Goal: Task Accomplishment & Management: Complete application form

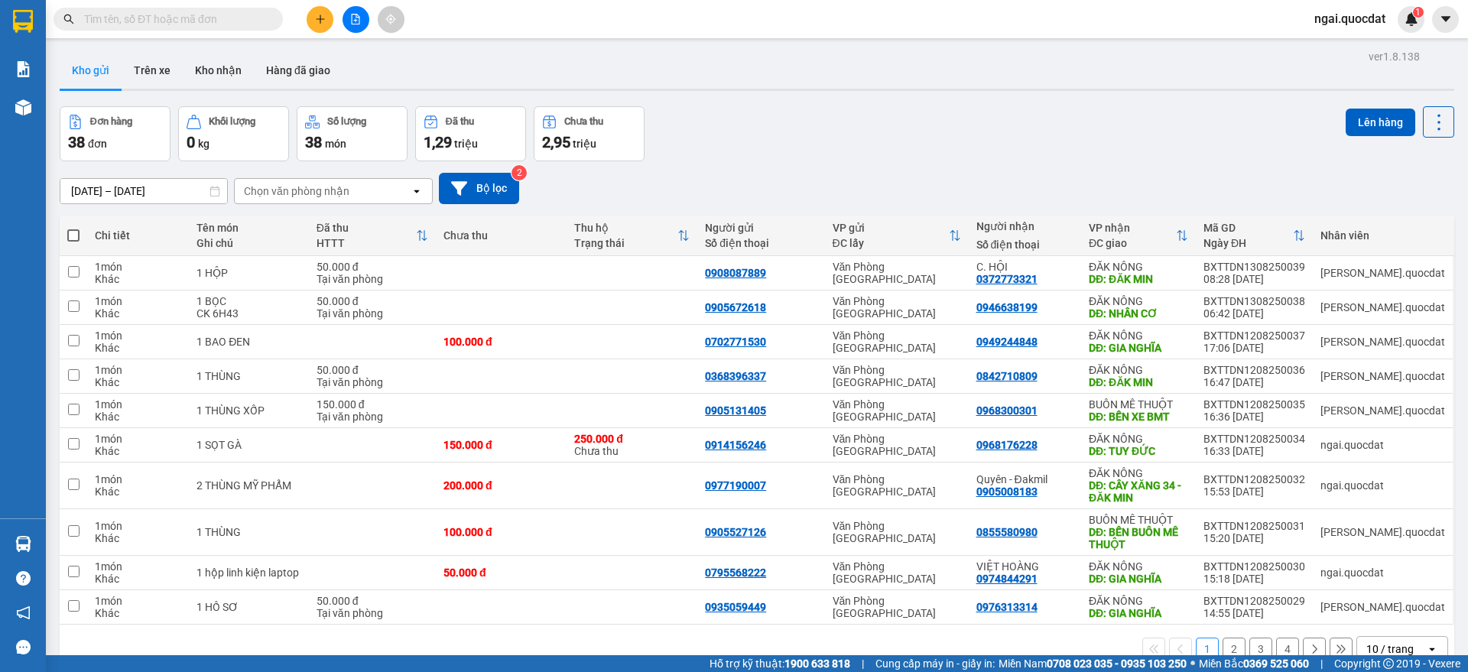
click at [307, 16] on button at bounding box center [320, 19] width 27 height 27
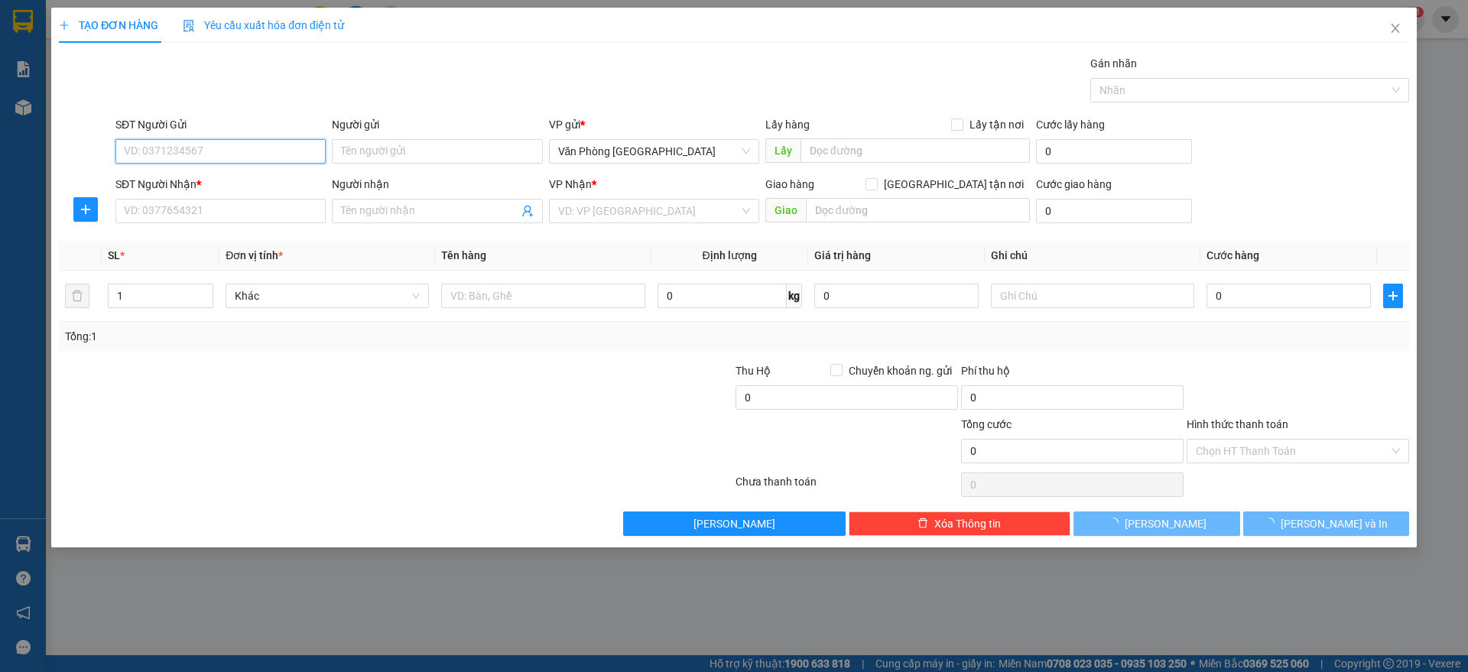
click at [237, 148] on input "SĐT Người Gửi" at bounding box center [220, 151] width 210 height 24
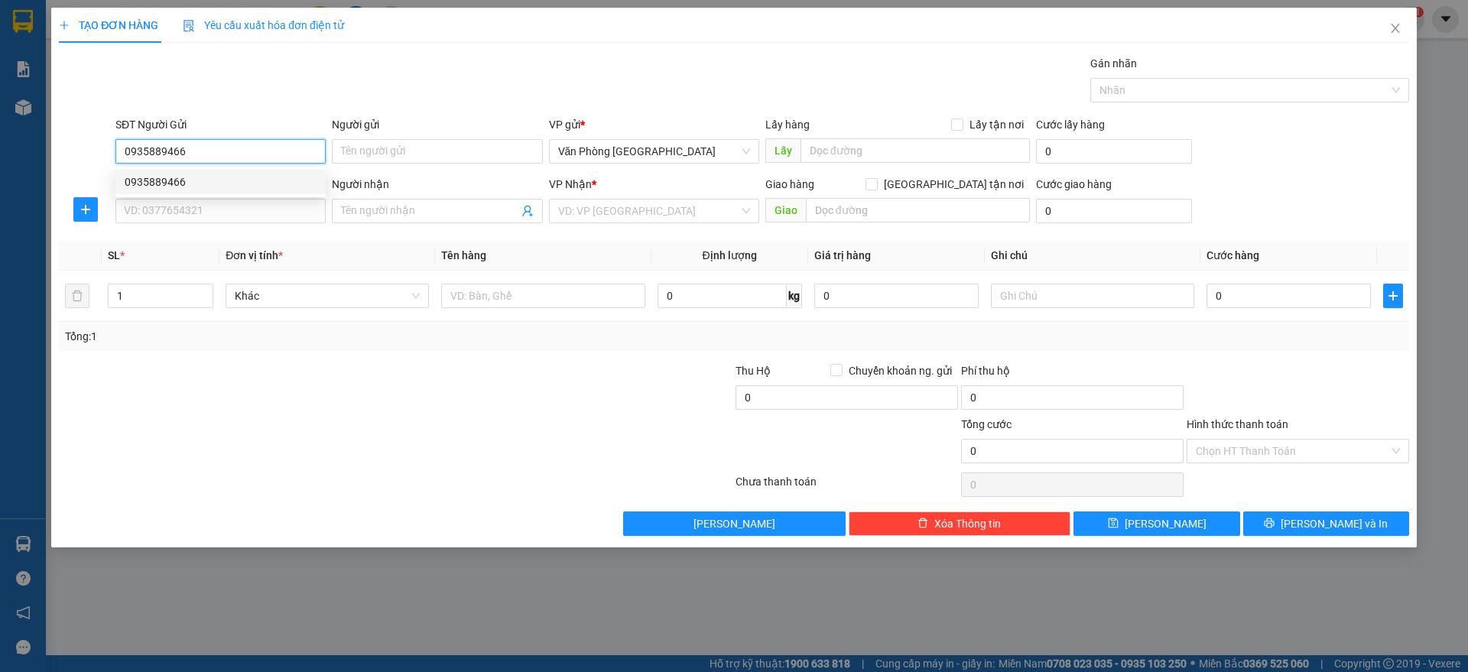
click at [242, 184] on div "0935889466" at bounding box center [221, 182] width 192 height 17
type input "0935889466"
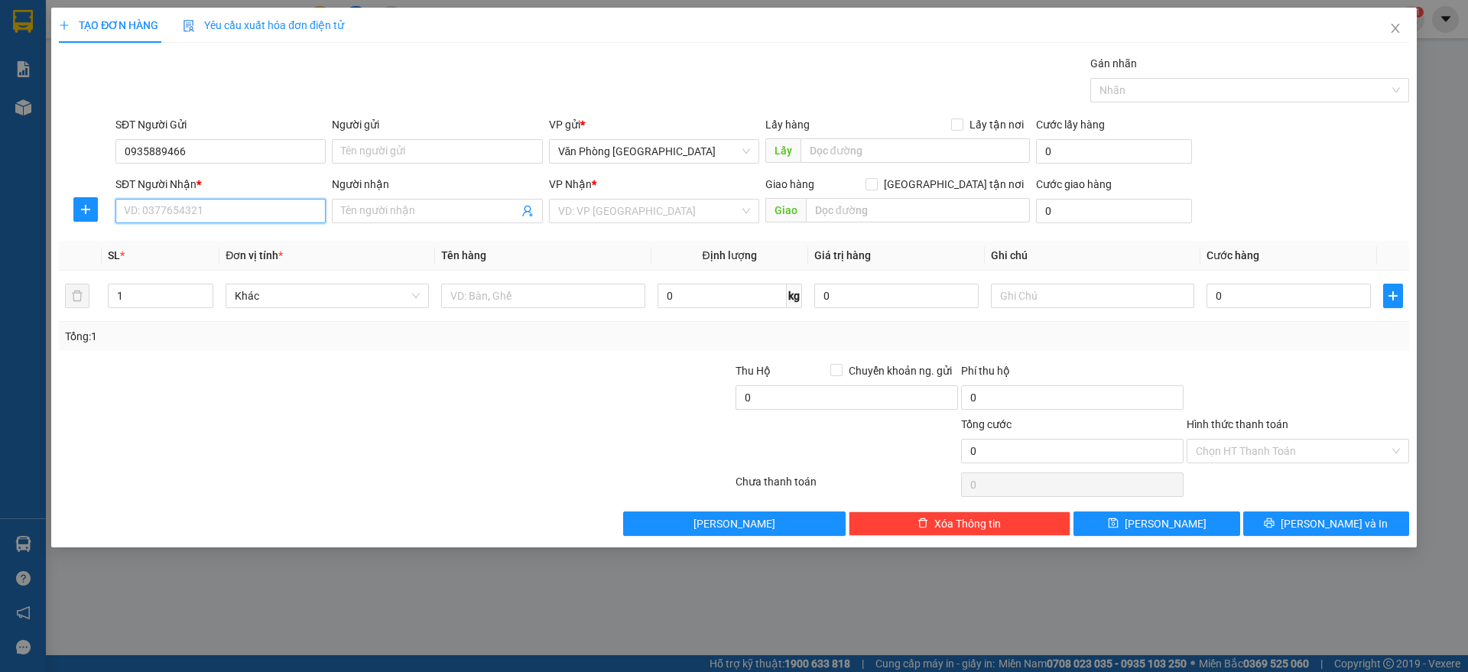
click at [228, 216] on input "SĐT Người Nhận *" at bounding box center [220, 211] width 210 height 24
type input "0984717727"
click at [646, 215] on input "search" at bounding box center [648, 211] width 181 height 23
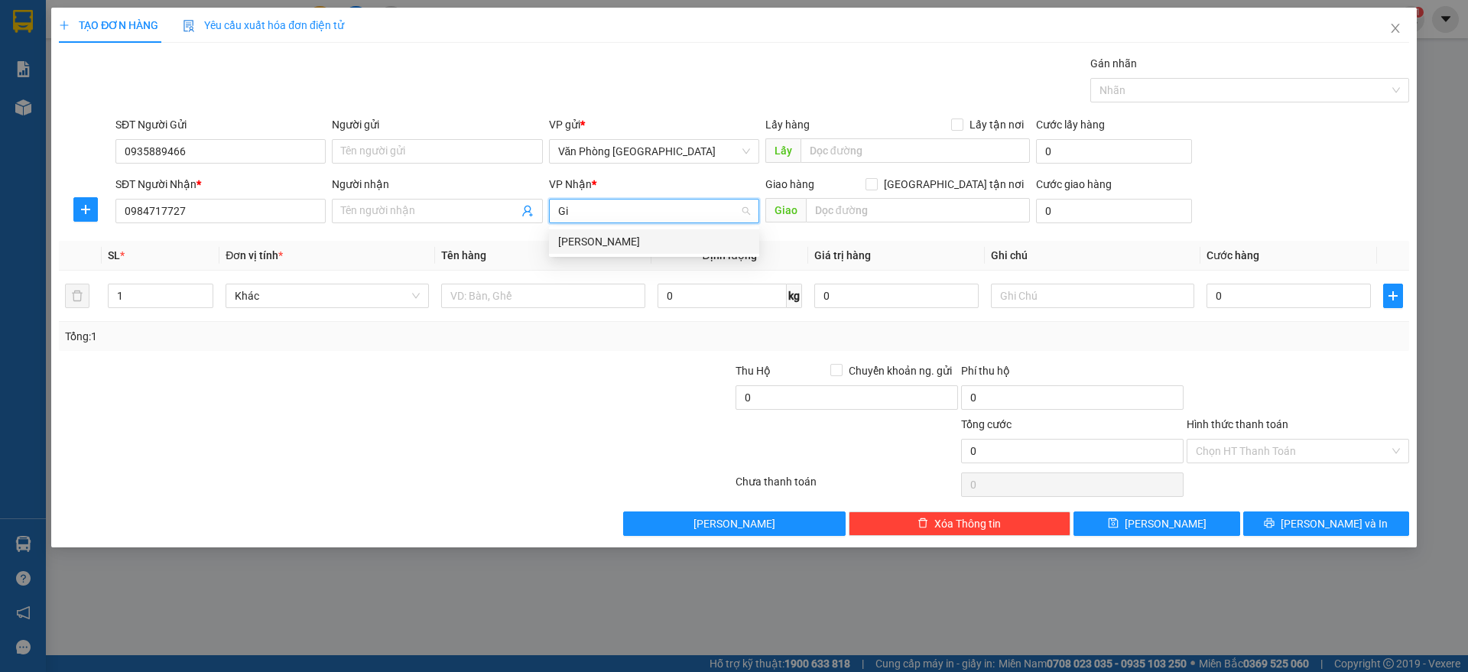
type input "G"
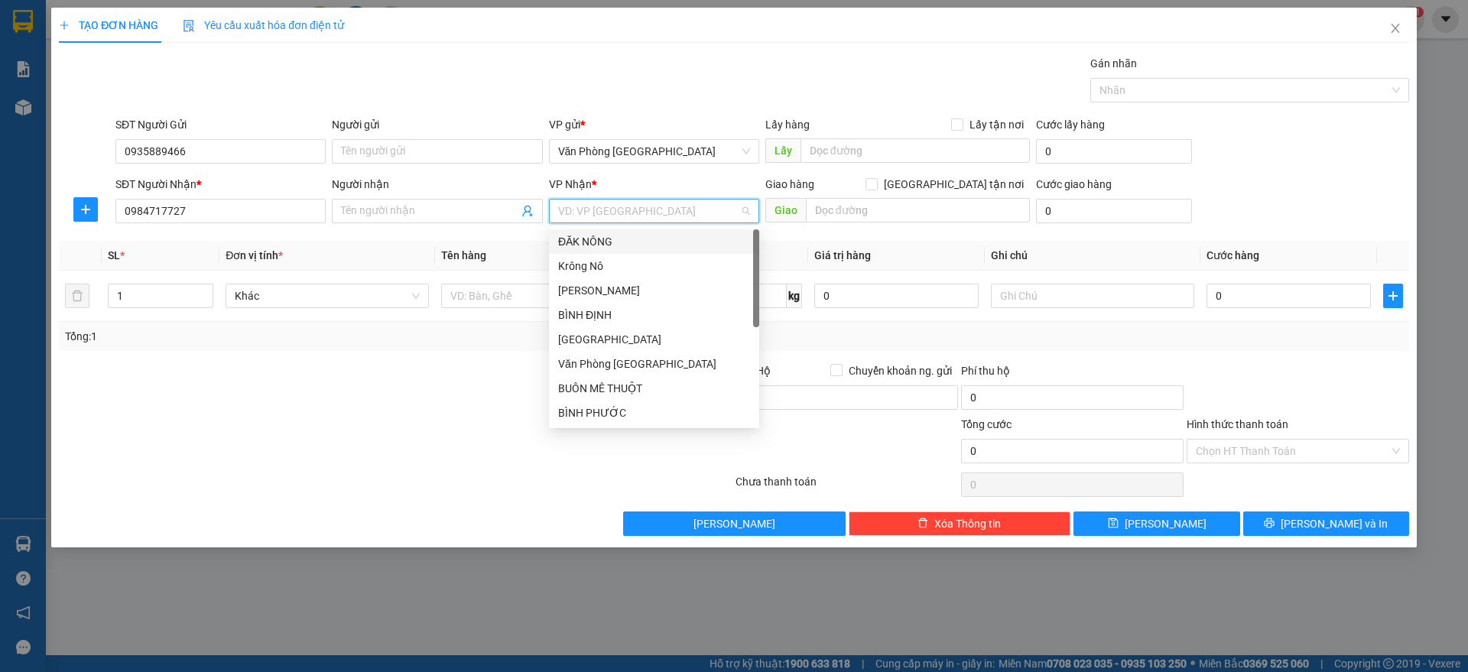
click at [645, 241] on div "ĐĂK NÔNG" at bounding box center [654, 241] width 192 height 17
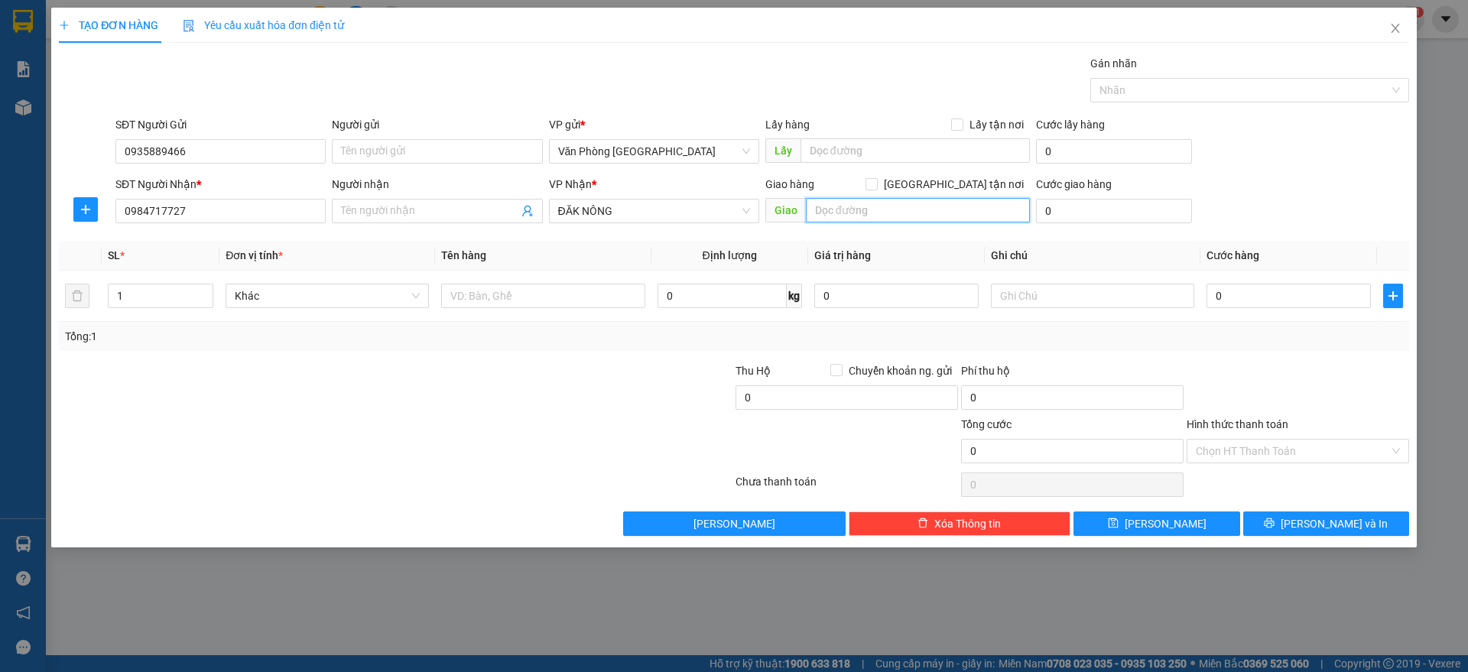
click at [876, 213] on input "text" at bounding box center [918, 210] width 224 height 24
paste input "ĩa"
type input "[PERSON_NAME]"
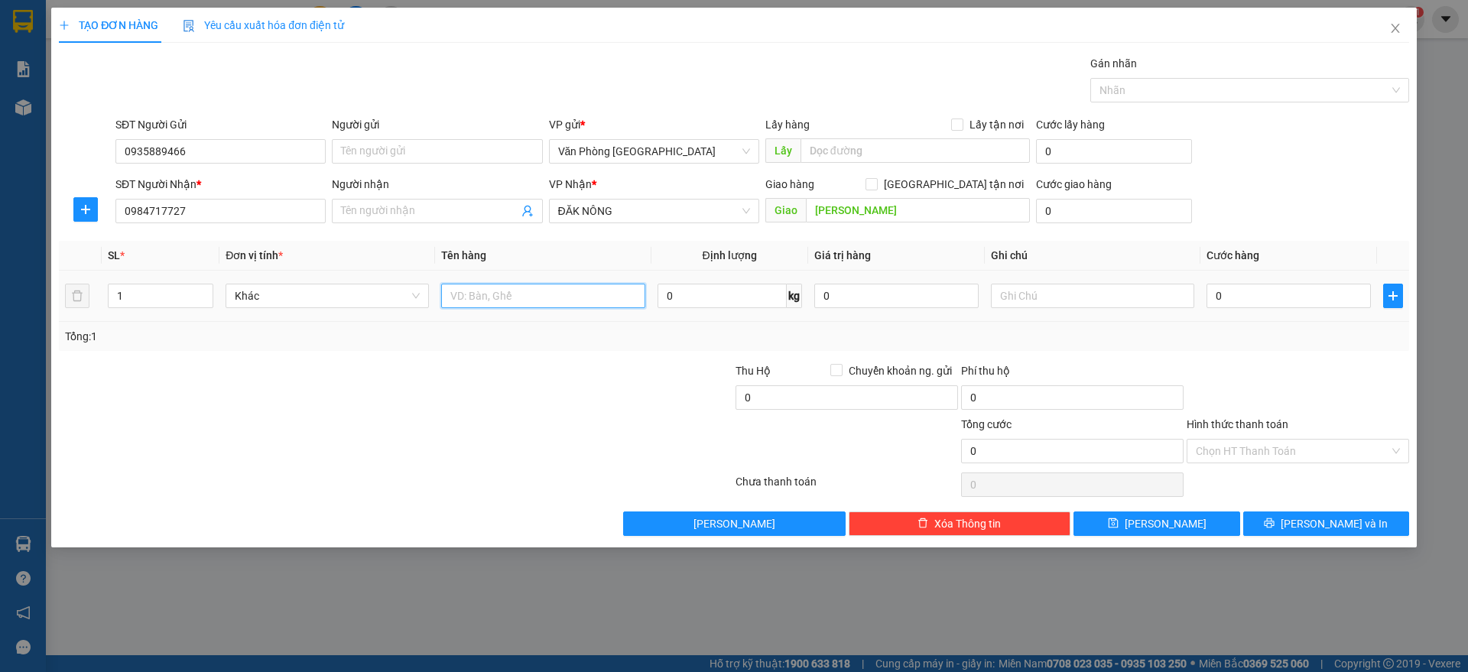
click at [515, 295] on input "text" at bounding box center [542, 296] width 203 height 24
paste input "ê"
paste input "ện"
paste input "ụ"
paste input "ùng"
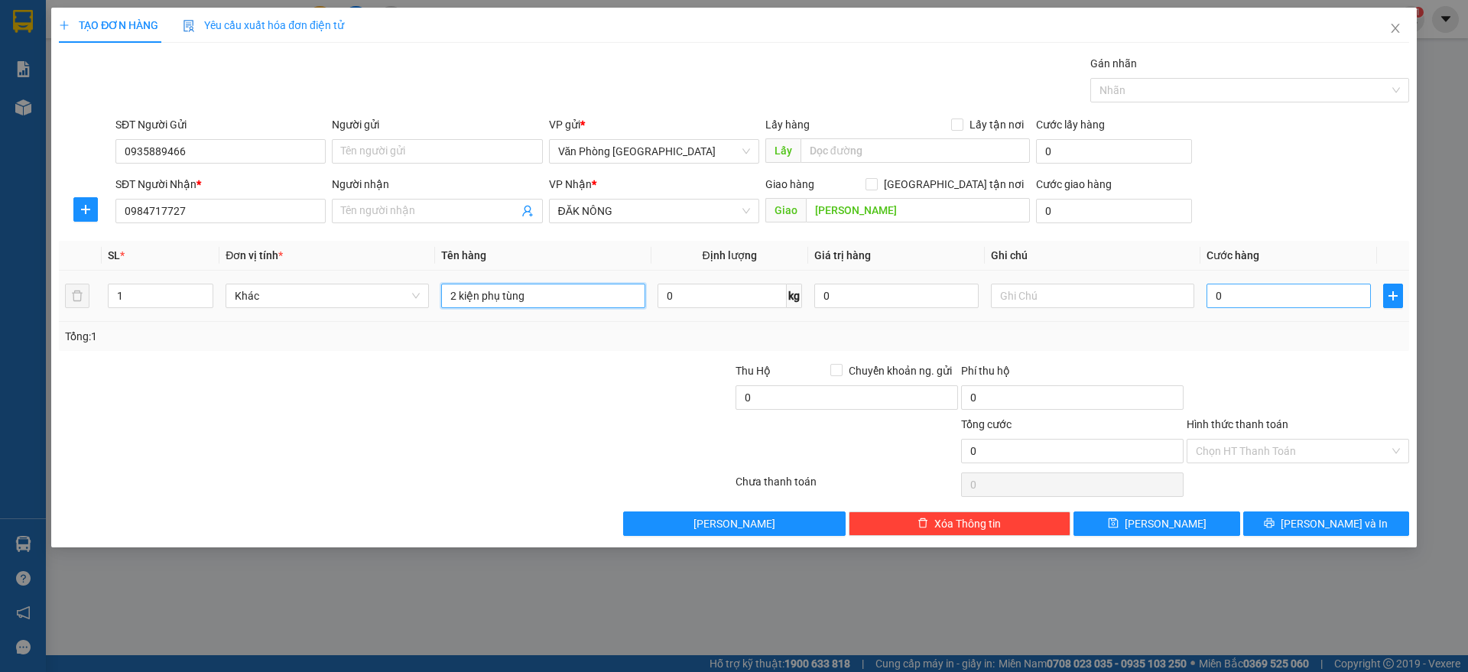
type input "2 kiện phụ tùng"
click at [1305, 295] on input "0" at bounding box center [1289, 296] width 164 height 24
type input "2"
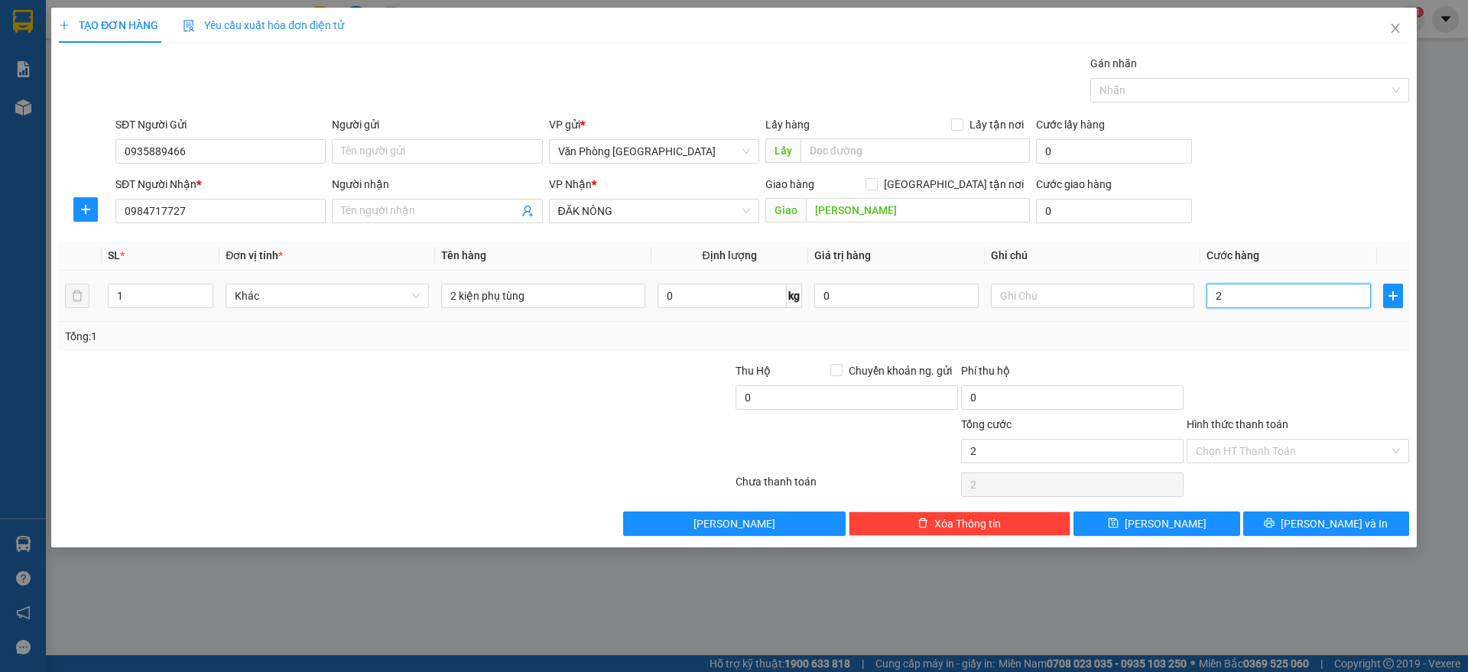
type input "20"
type input "200"
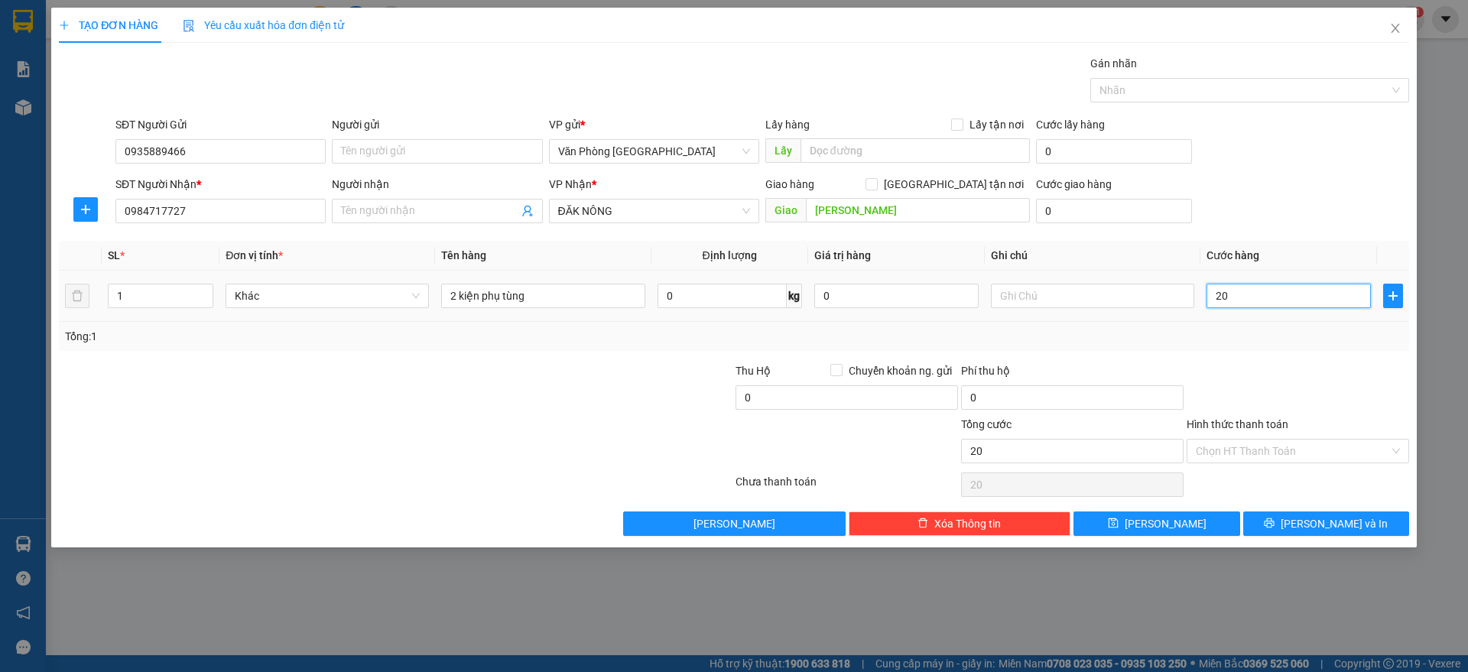
type input "200"
type input "2.000"
type input "20.000"
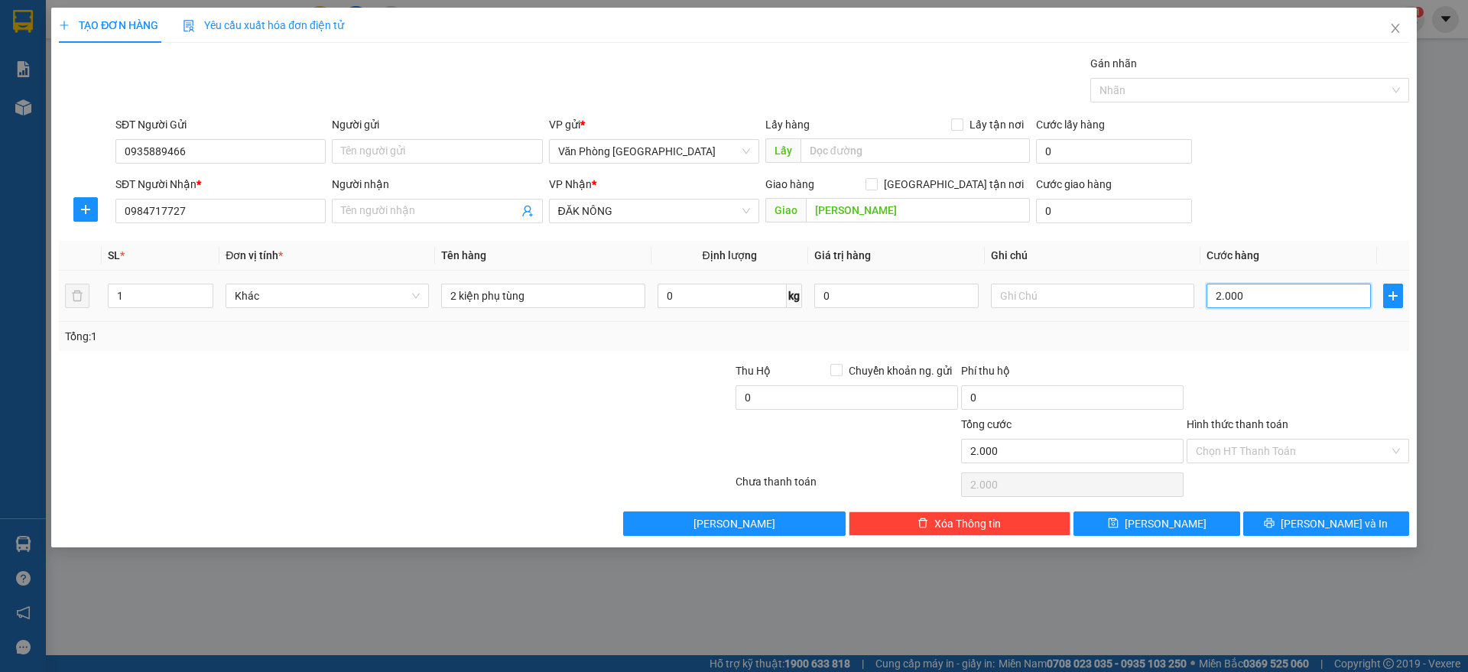
type input "20.000"
type input "200.000"
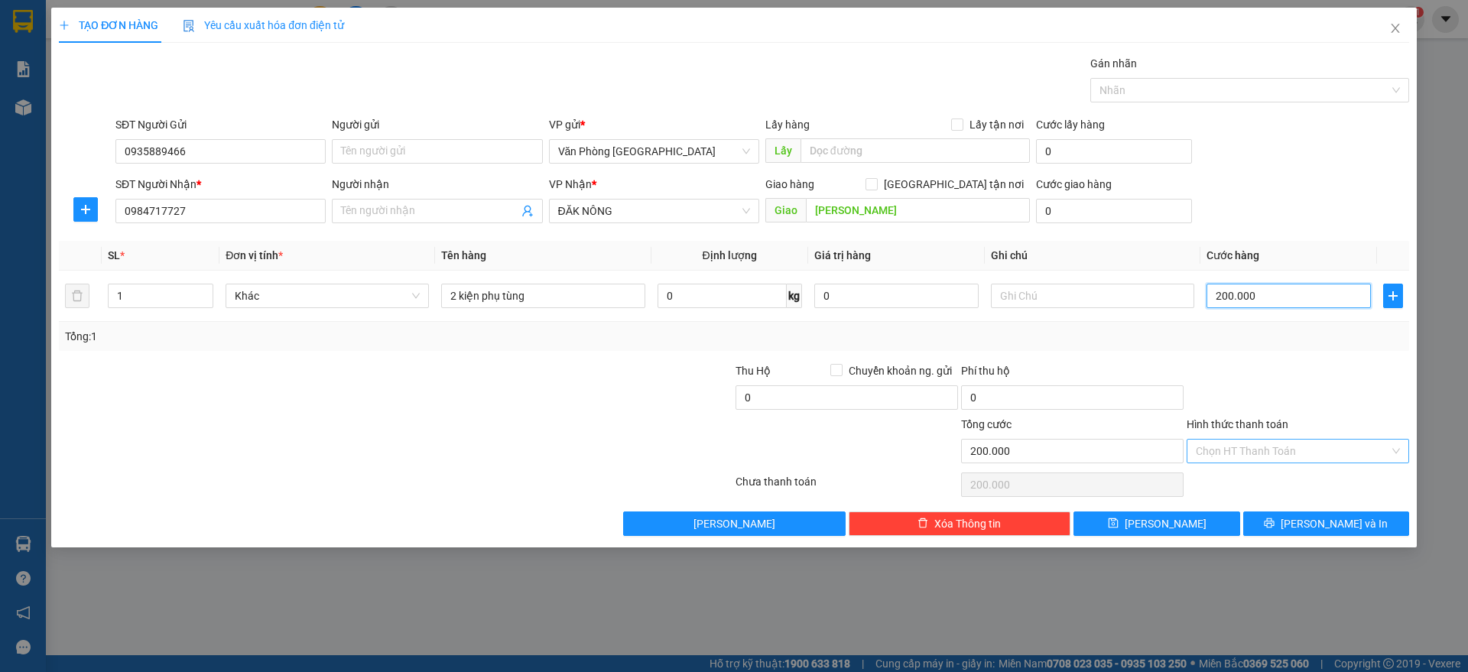
type input "200.000"
click at [1245, 440] on input "Hình thức thanh toán" at bounding box center [1292, 451] width 193 height 23
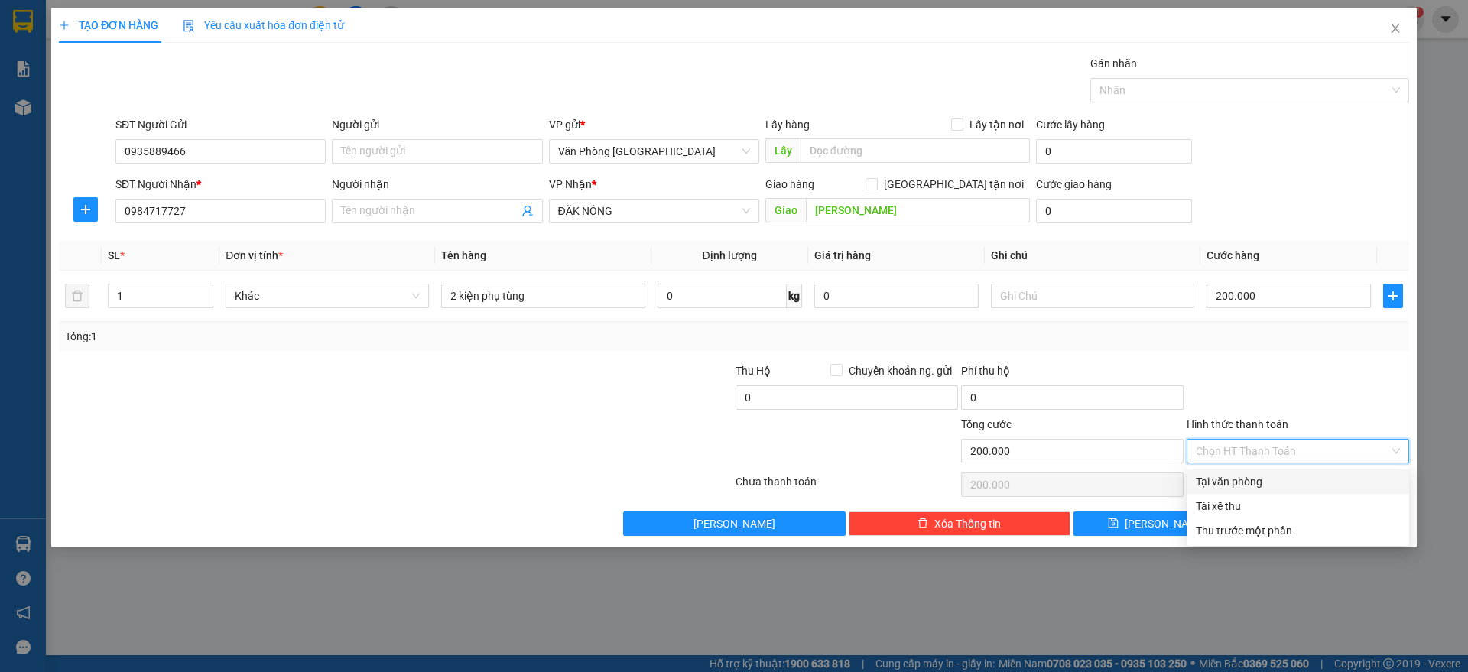
click at [1220, 485] on div "Tại văn phòng" at bounding box center [1298, 481] width 204 height 17
type input "0"
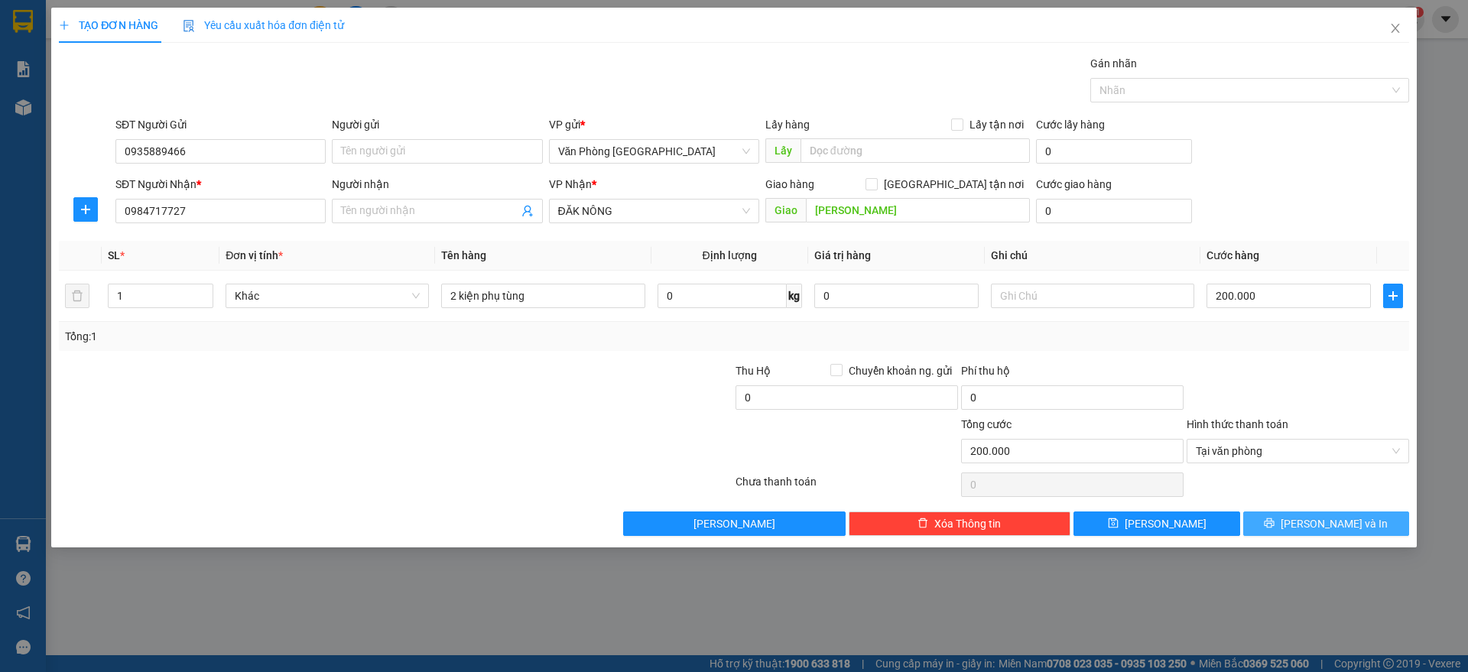
click at [1338, 519] on span "[PERSON_NAME] và In" at bounding box center [1334, 523] width 107 height 17
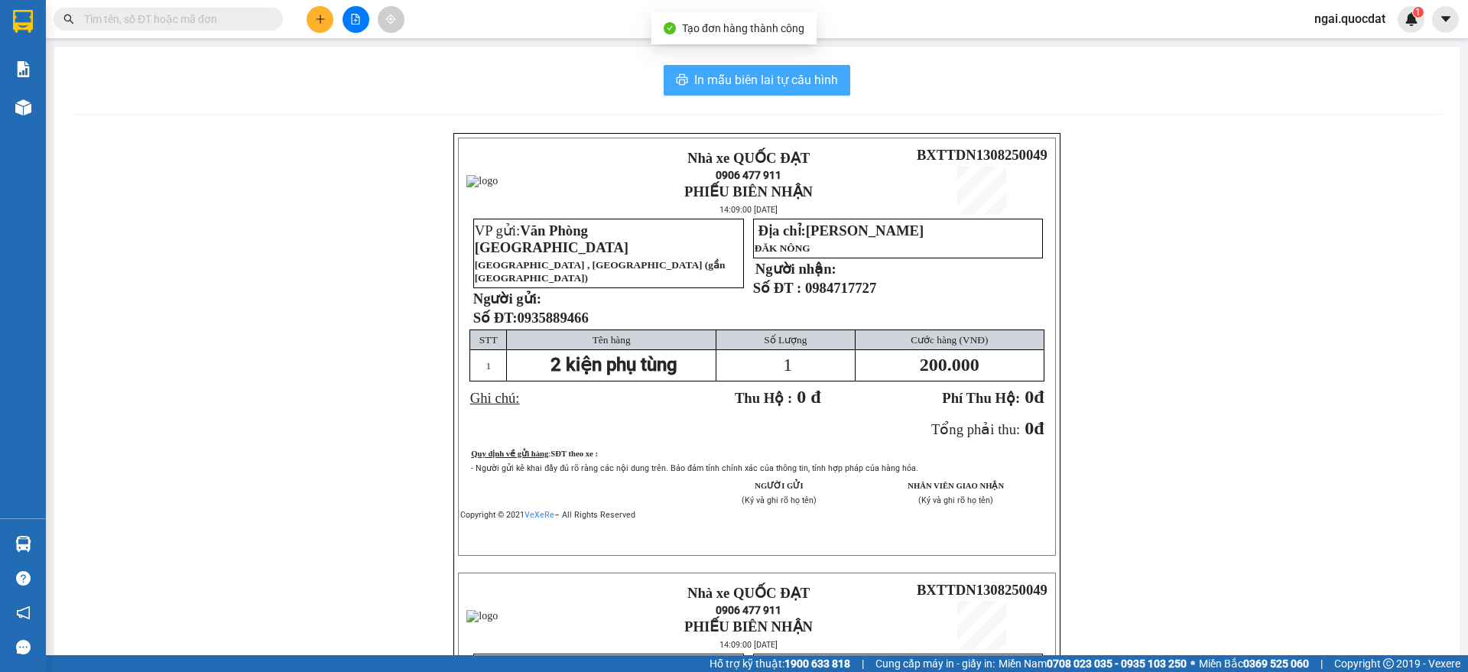
click at [697, 77] on span "In mẫu biên lai tự cấu hình" at bounding box center [766, 79] width 144 height 19
